Goal: Navigation & Orientation: Find specific page/section

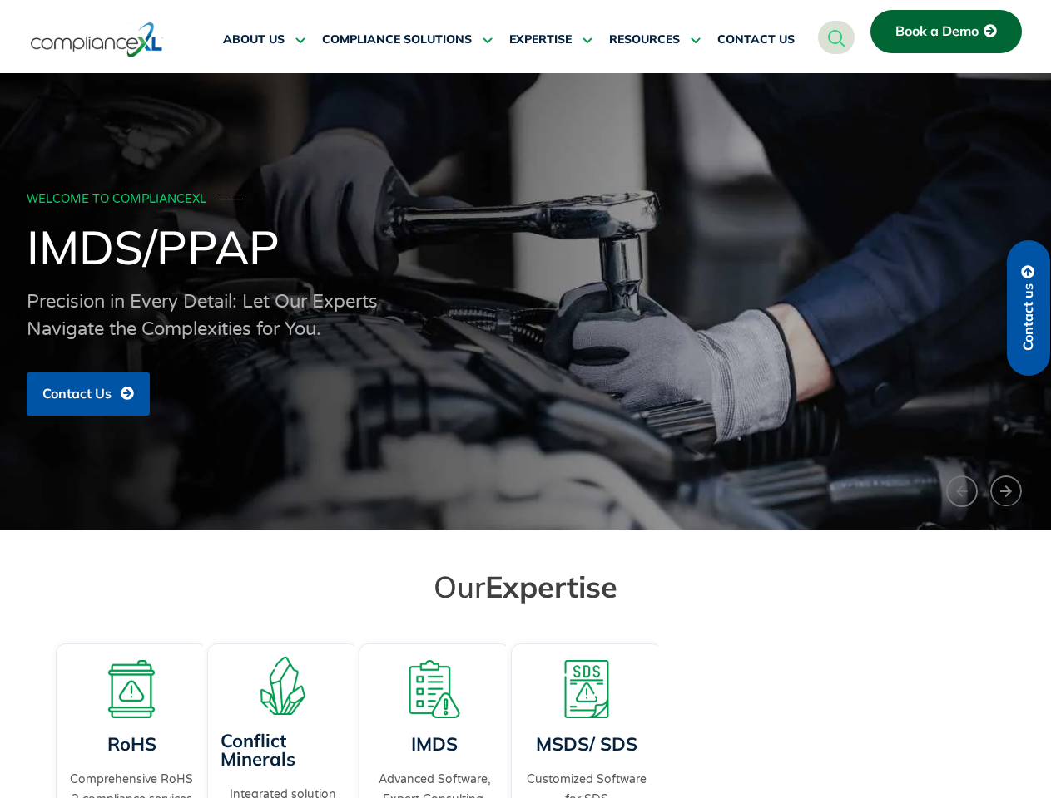
click at [655, 40] on span "RESOURCES" at bounding box center [644, 39] width 71 height 15
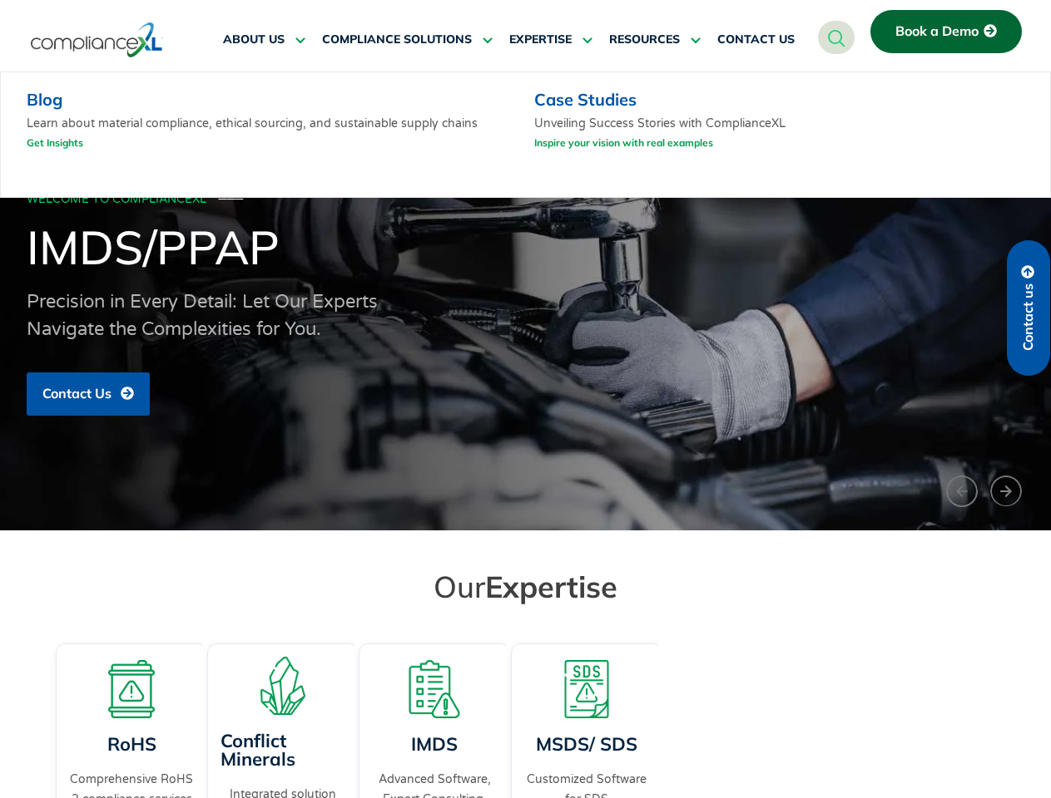
click at [378, 302] on p "Precision in Every Detail: Let Our Experts Navigate the Complexities for You." at bounding box center [202, 316] width 351 height 55
